Goal: Answer question/provide support

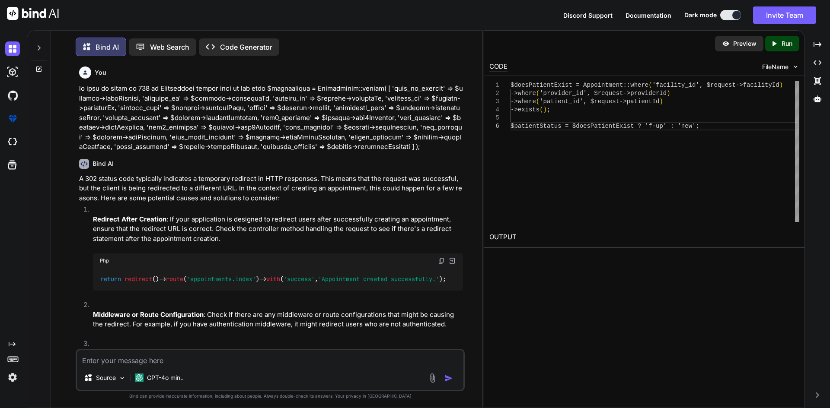
click at [250, 353] on textarea at bounding box center [270, 358] width 386 height 16
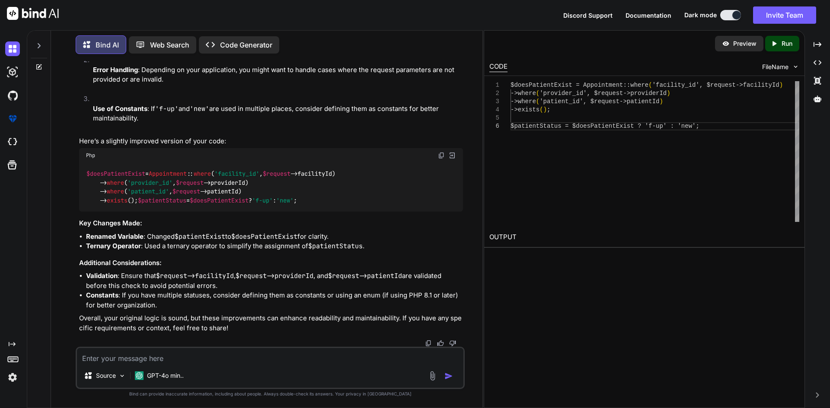
paste textarea "Instances of Aws\\S3\\S3Client cannot be serialized"
type textarea "Instances of Aws\\S3\\S3Client cannot be serialized"
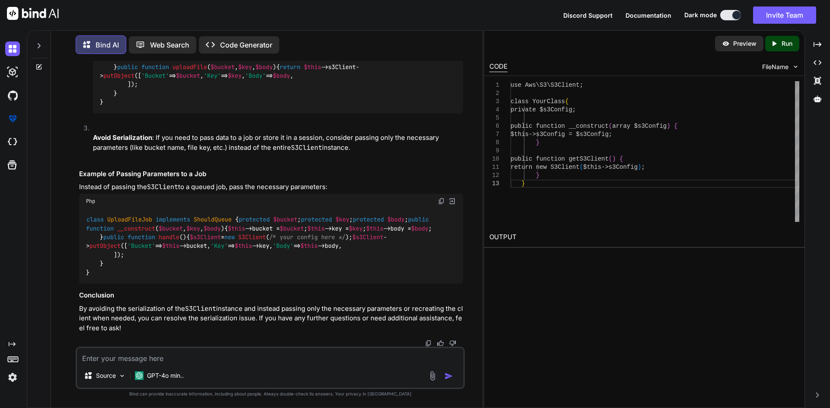
scroll to position [10052, 0]
click at [223, 351] on textarea at bounding box center [270, 356] width 386 height 16
type textarea "how to add src attribute using js in embed tag"
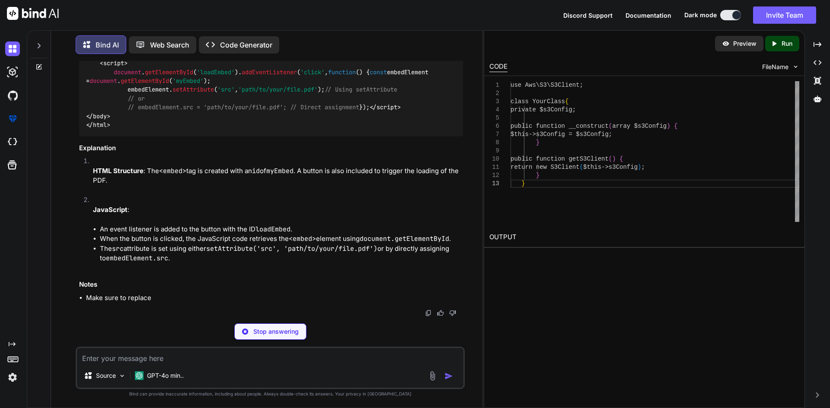
scroll to position [10444, 0]
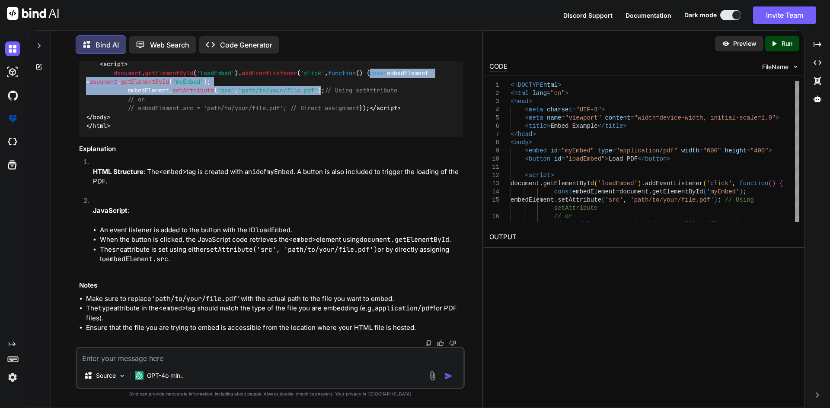
drag, startPoint x: 128, startPoint y: 188, endPoint x: 328, endPoint y: 197, distance: 200.3
click at [328, 112] on span "document . getElementById ( 'loadEmbed' ). addEventListener ( 'click' , functio…" at bounding box center [259, 90] width 346 height 43
copy span "const embedElement = document . getElementById ( 'myEmbed' ); embedElement. set…"
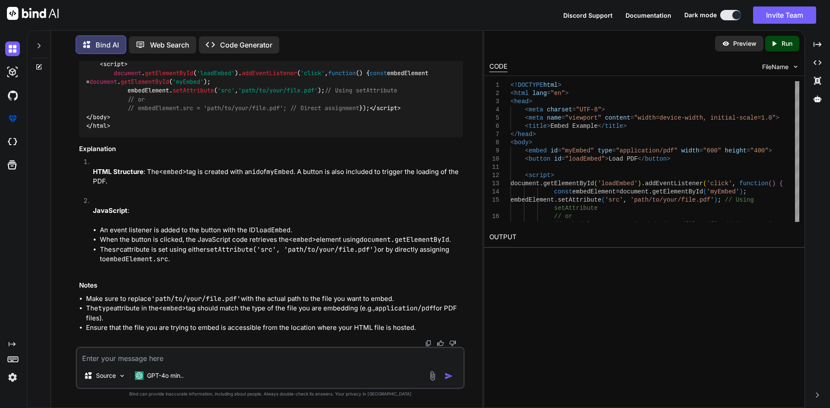
click at [293, 356] on textarea at bounding box center [270, 356] width 386 height 16
type textarea "embed is not shown in UI"
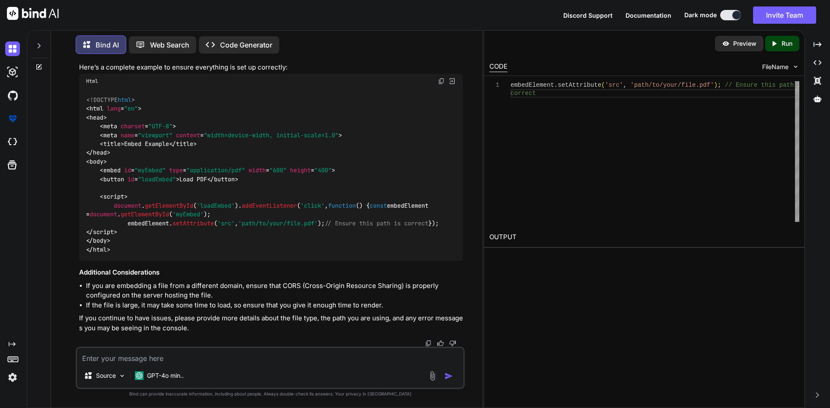
scroll to position [11258, 0]
click at [125, 358] on textarea at bounding box center [270, 356] width 386 height 16
drag, startPoint x: 158, startPoint y: 122, endPoint x: 235, endPoint y: 126, distance: 76.6
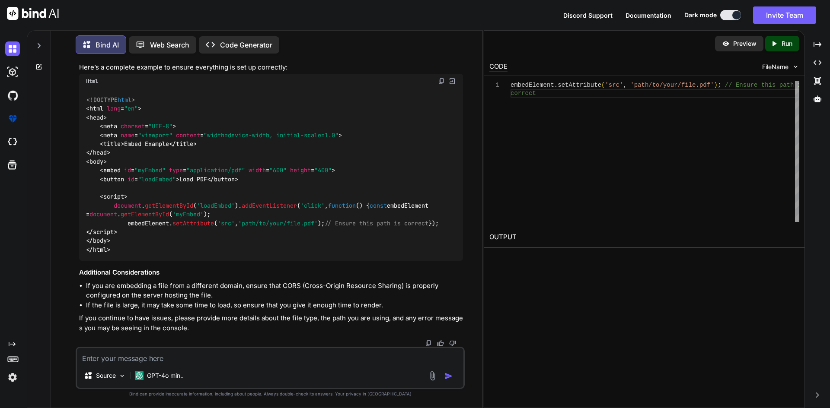
copy span "type = "application/pdf""
click at [332, 361] on textarea at bounding box center [270, 356] width 386 height 16
type textarea "embed tag is working on local but its not working on the server"
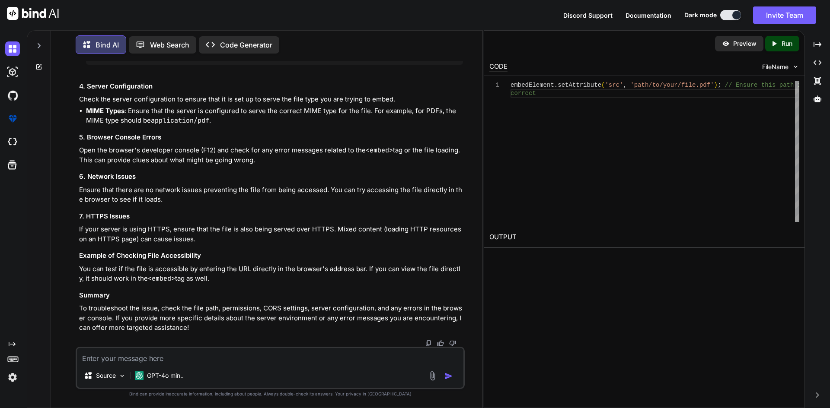
scroll to position [11822, 0]
click at [193, 360] on textarea at bounding box center [270, 356] width 386 height 16
type textarea "we get file from S3 bucket to shown in embed tag"
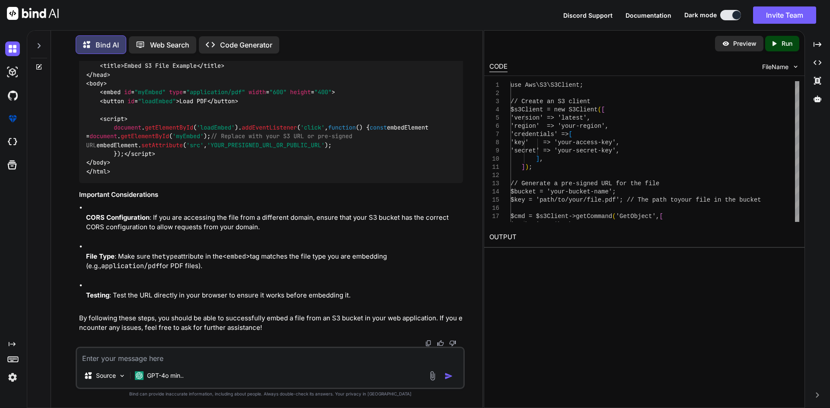
scroll to position [12475, 0]
click at [174, 356] on textarea at bounding box center [270, 356] width 386 height 16
type textarea "we get the url which shown in embed src and hit on browser file is display"
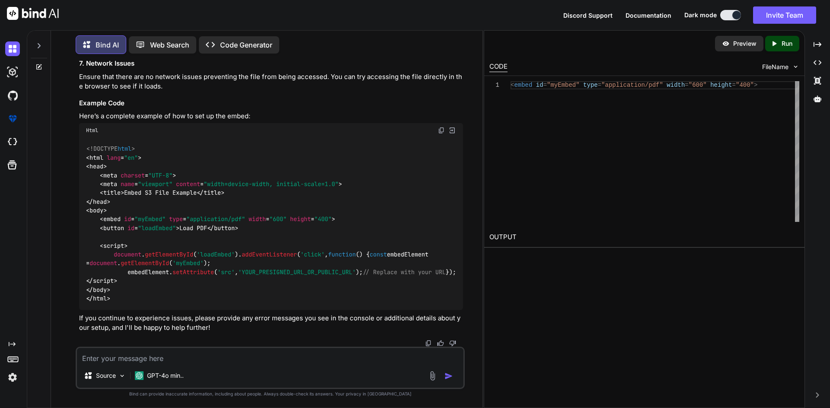
scroll to position [13000, 0]
drag, startPoint x: 158, startPoint y: 193, endPoint x: 233, endPoint y: 199, distance: 75.4
copy span "type = "application/pdf""
